Goal: Use online tool/utility: Utilize a website feature to perform a specific function

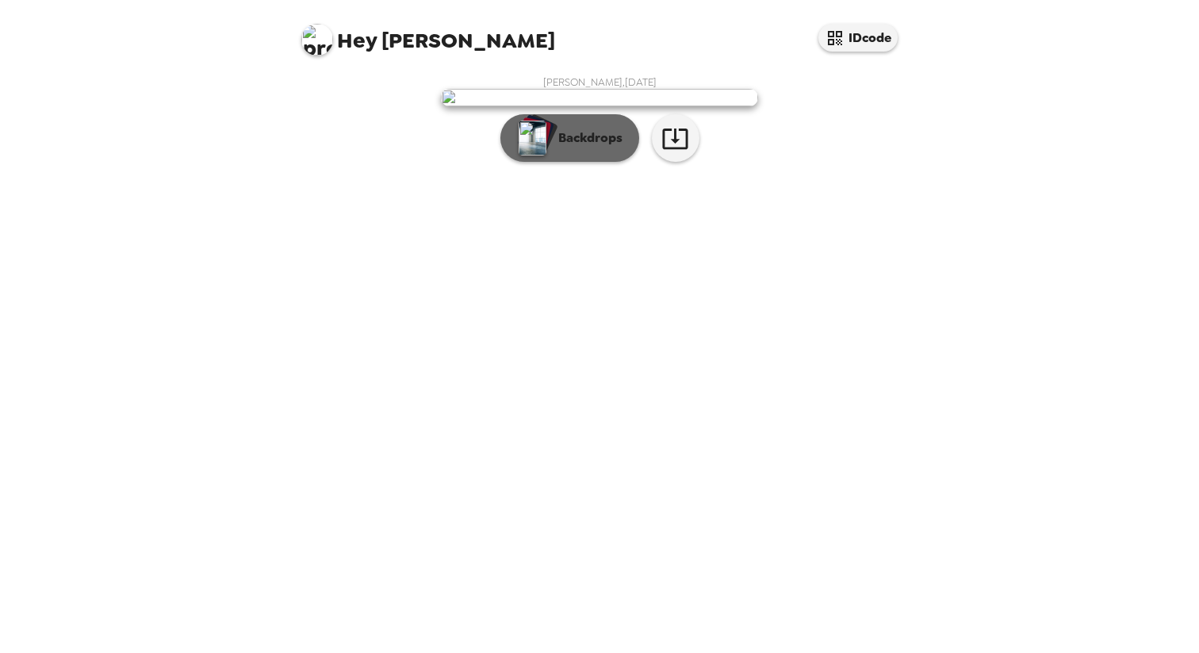
click at [558, 162] on button "Backdrops" at bounding box center [569, 138] width 139 height 48
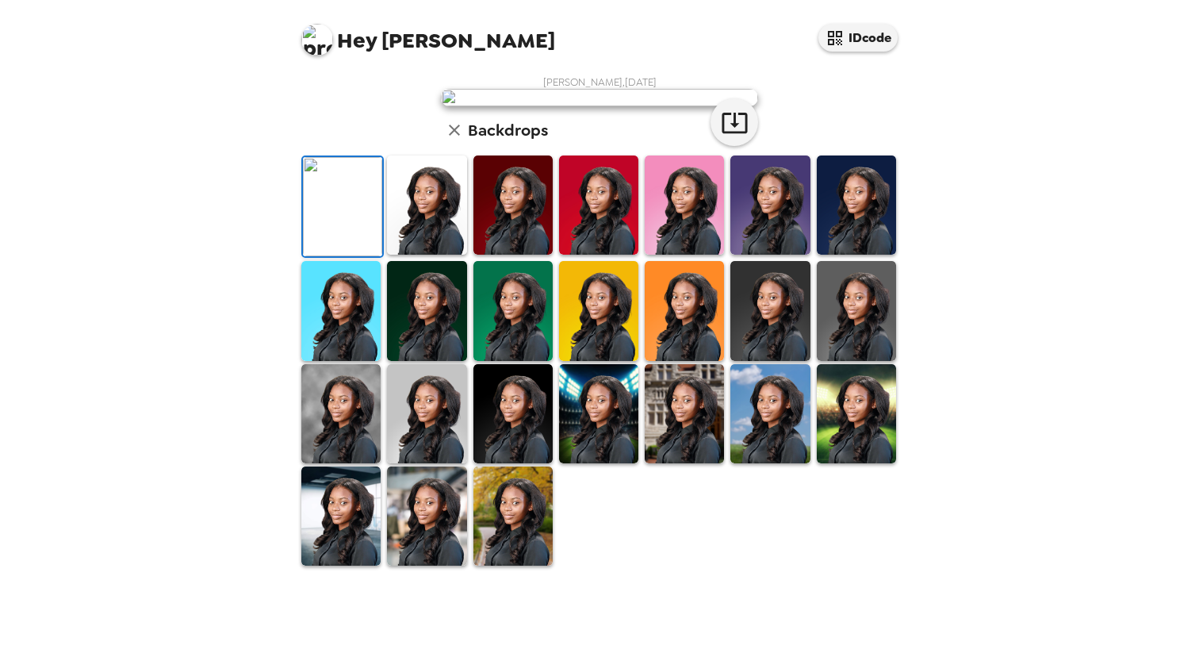
scroll to position [240, 0]
click at [789, 463] on img at bounding box center [769, 413] width 79 height 99
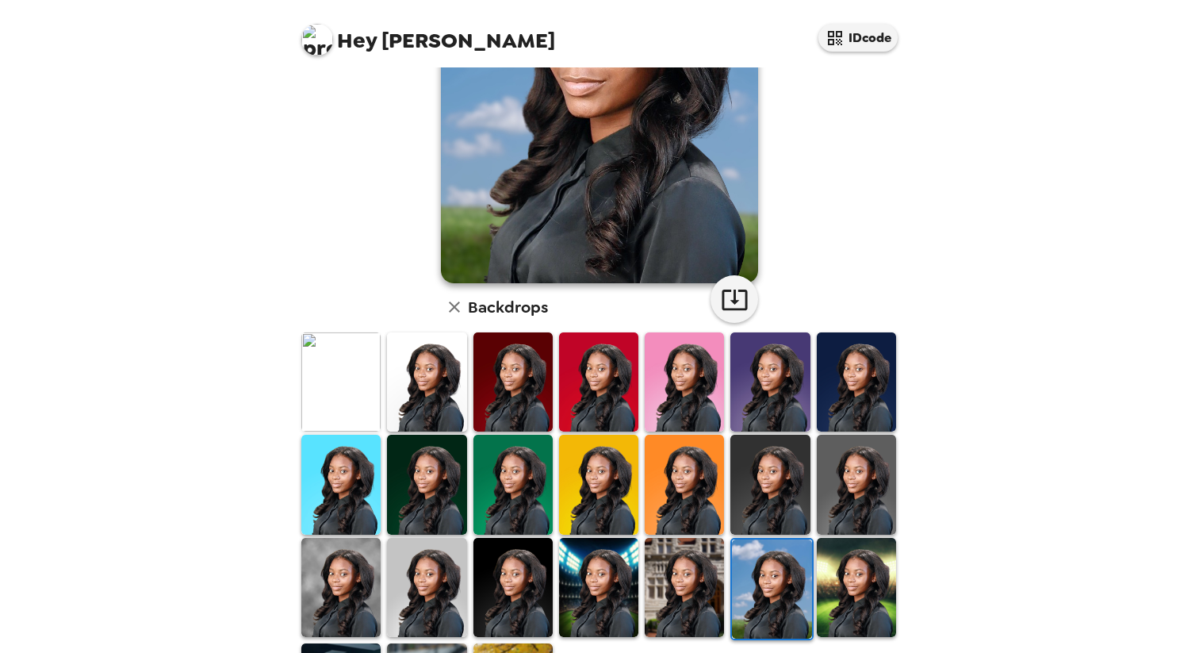
scroll to position [215, 0]
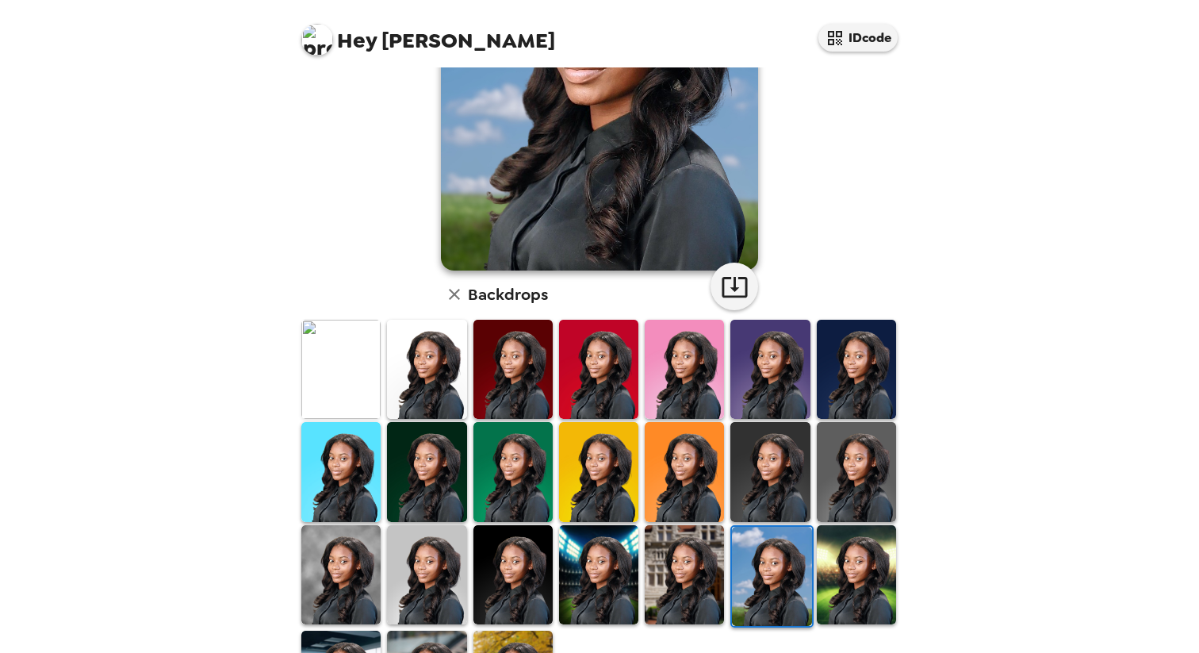
click at [367, 408] on img at bounding box center [340, 369] width 79 height 99
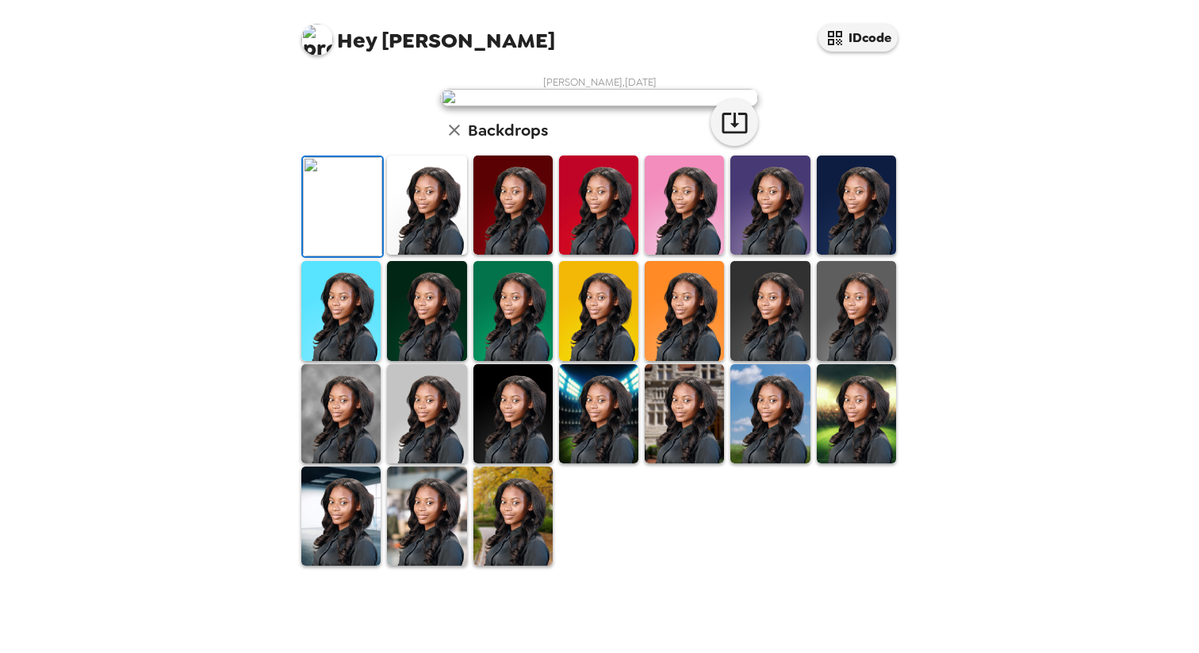
scroll to position [318, 0]
click at [341, 566] on img at bounding box center [340, 515] width 79 height 99
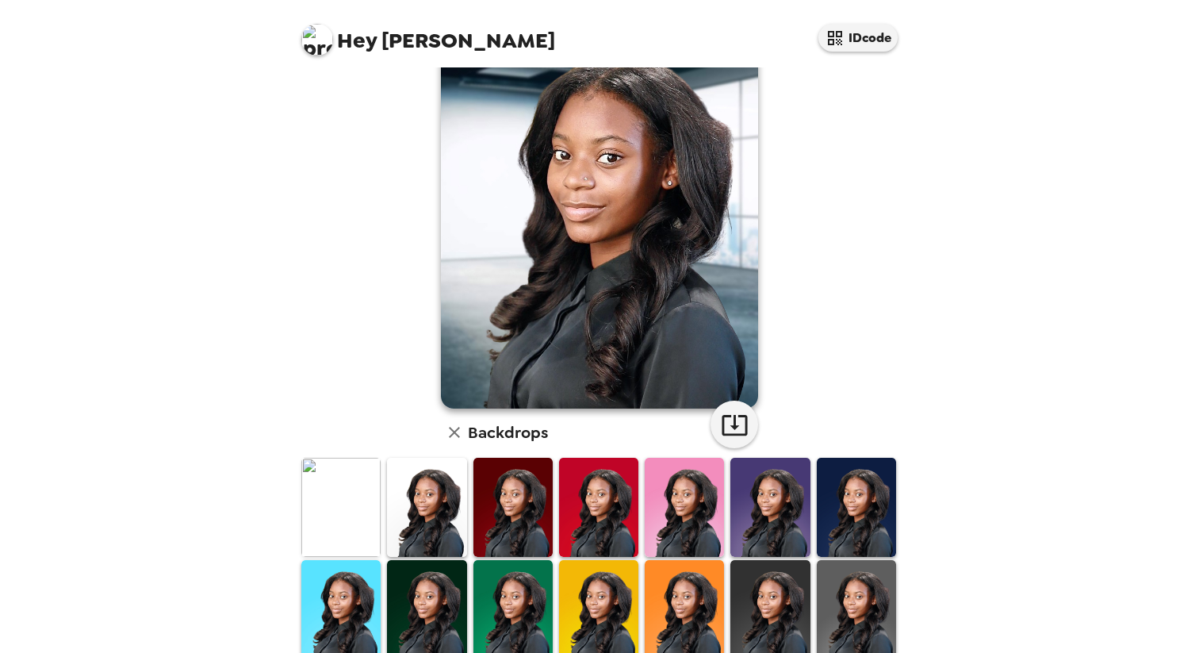
scroll to position [0, 0]
